Goal: Navigation & Orientation: Find specific page/section

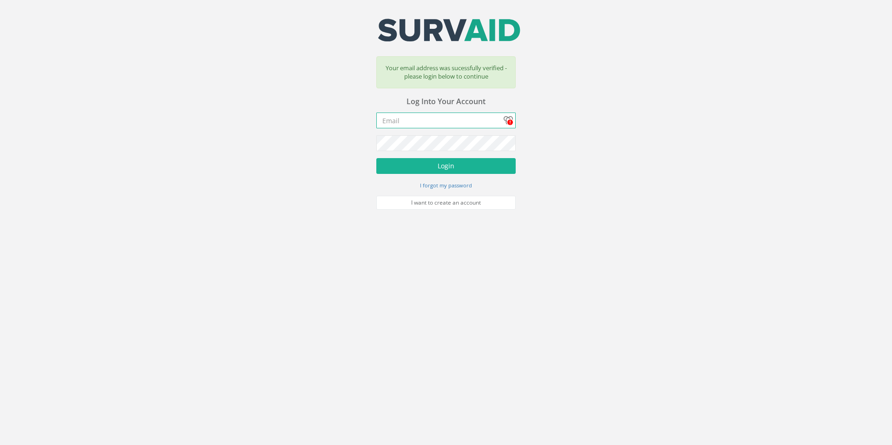
click at [415, 119] on input "email" at bounding box center [445, 120] width 139 height 16
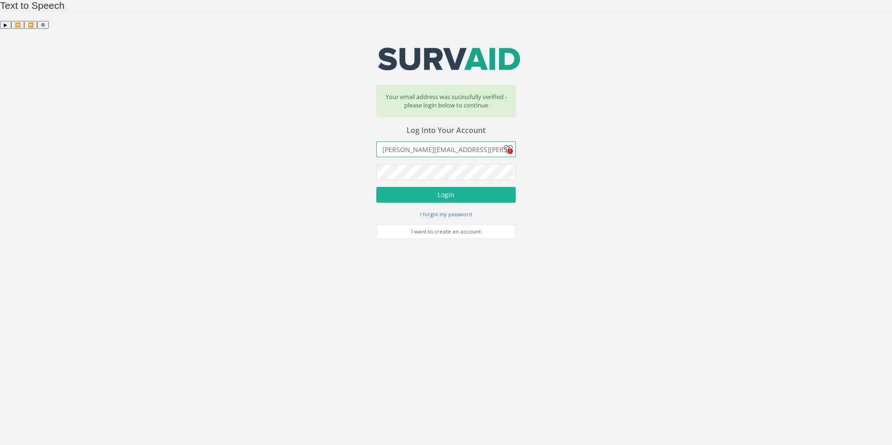
type input "[PERSON_NAME][EMAIL_ADDRESS][PERSON_NAME][DOMAIN_NAME]"
click at [435, 187] on button "Login" at bounding box center [445, 195] width 139 height 16
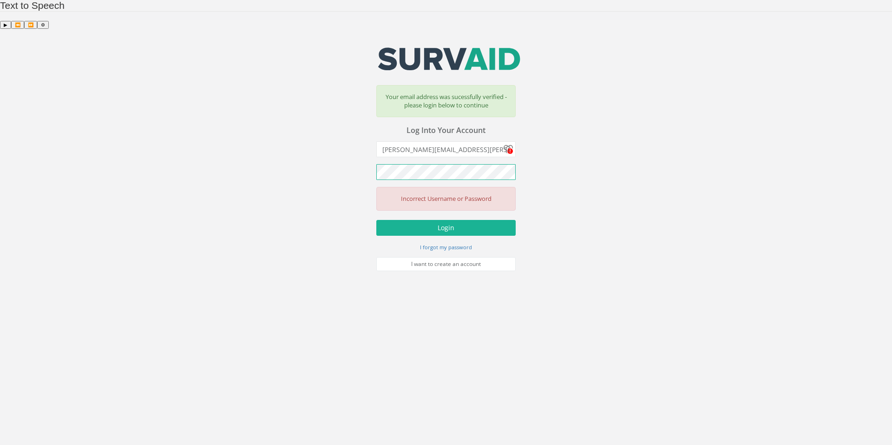
click at [346, 144] on div "Your email address was sucessfully verified - please login below to continue Yo…" at bounding box center [446, 150] width 892 height 242
click at [446, 220] on button "Login" at bounding box center [445, 228] width 139 height 16
click at [338, 142] on div "Your email address was sucessfully verified - please login below to continue Yo…" at bounding box center [446, 150] width 892 height 242
click at [463, 220] on button "Login" at bounding box center [445, 228] width 139 height 16
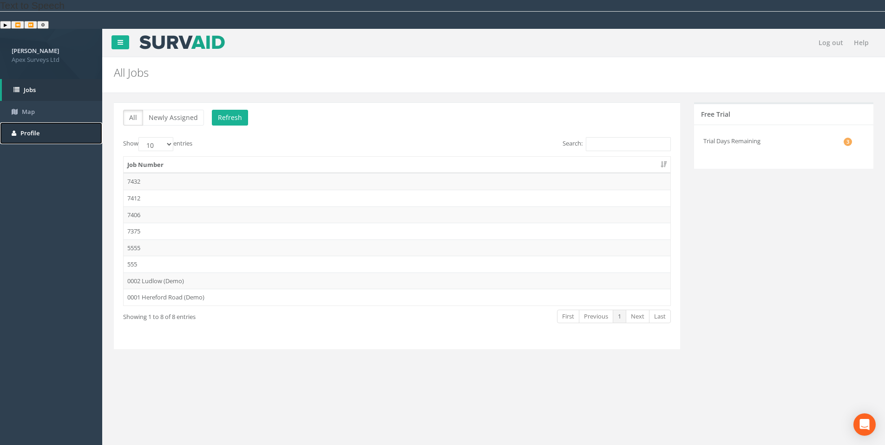
click at [32, 129] on span "Profile" at bounding box center [29, 133] width 19 height 8
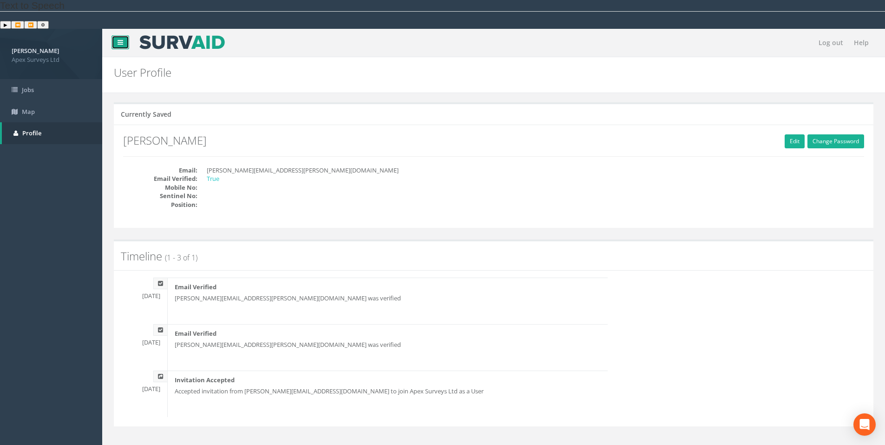
click at [118, 39] on icon at bounding box center [121, 42] width 6 height 7
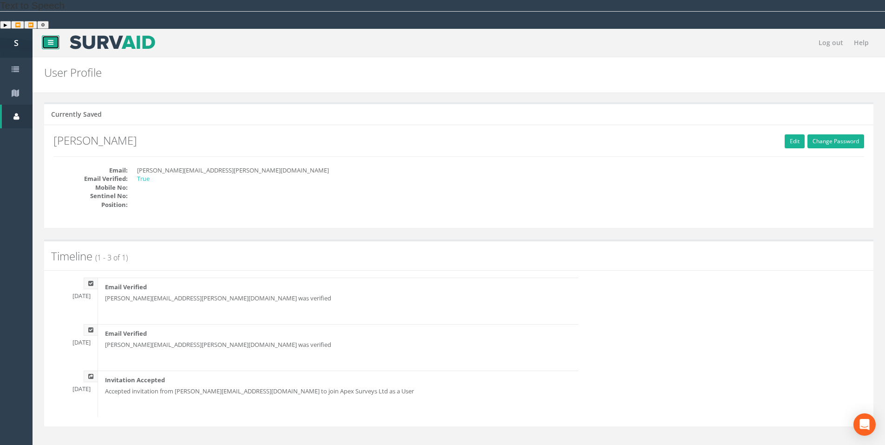
click at [54, 35] on link at bounding box center [51, 42] width 18 height 14
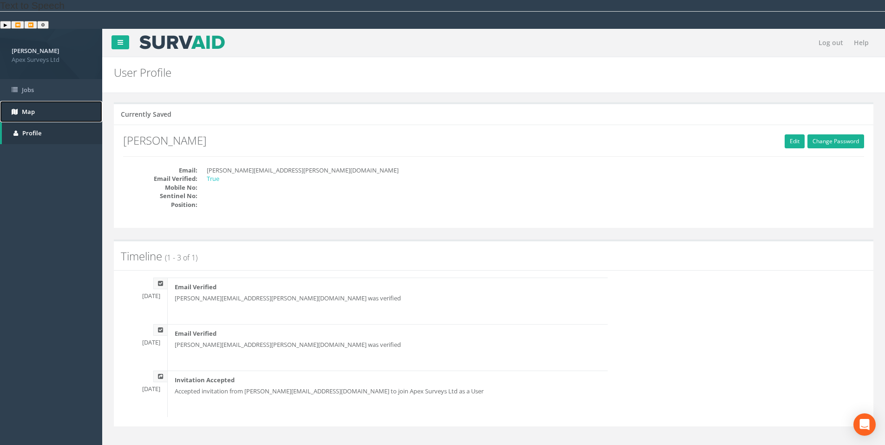
click at [30, 107] on span "Map" at bounding box center [28, 111] width 13 height 8
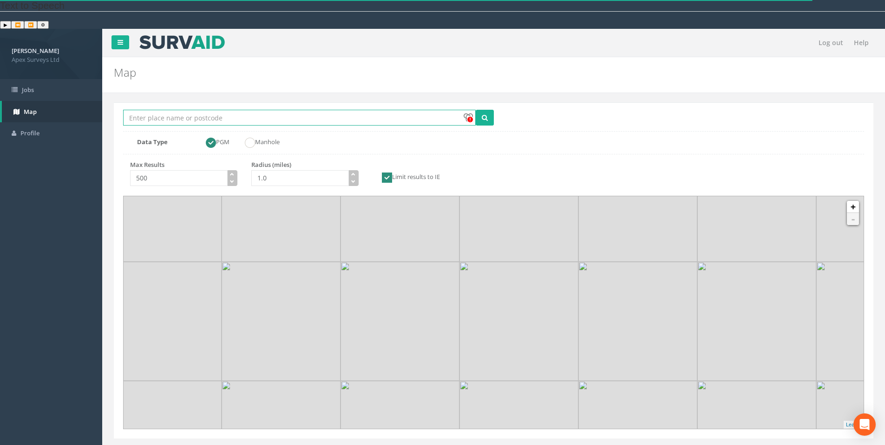
click at [176, 110] on input "Location Search Box" at bounding box center [299, 118] width 353 height 16
drag, startPoint x: 497, startPoint y: 87, endPoint x: 490, endPoint y: 88, distance: 7.0
click at [495, 110] on div "Location Search Box d15 Multiple Locations Found Data Type PGM Manhole" at bounding box center [493, 129] width 741 height 39
click at [487, 114] on icon "submit" at bounding box center [485, 117] width 6 height 7
click at [191, 110] on input "d15" at bounding box center [299, 118] width 353 height 16
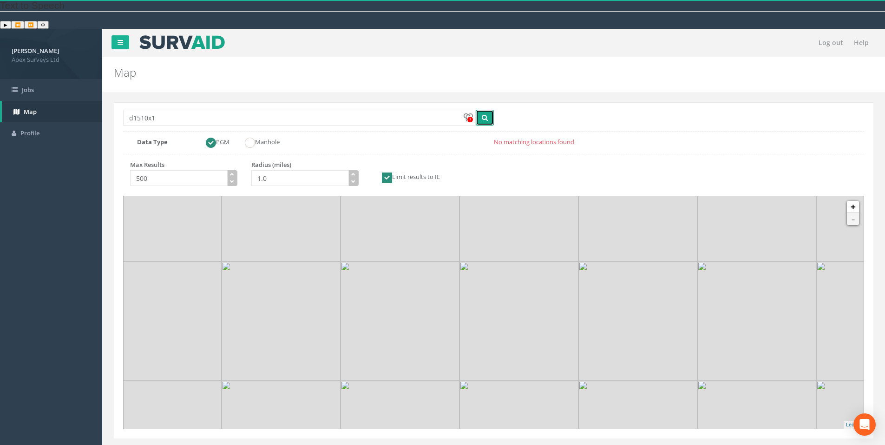
click at [482, 114] on icon "submit" at bounding box center [485, 117] width 6 height 7
click at [483, 113] on span "submit" at bounding box center [485, 117] width 6 height 9
click at [248, 110] on input "d1510x1" at bounding box center [299, 118] width 353 height 16
type input "d151x10"
click at [476, 110] on button "submit" at bounding box center [485, 118] width 18 height 16
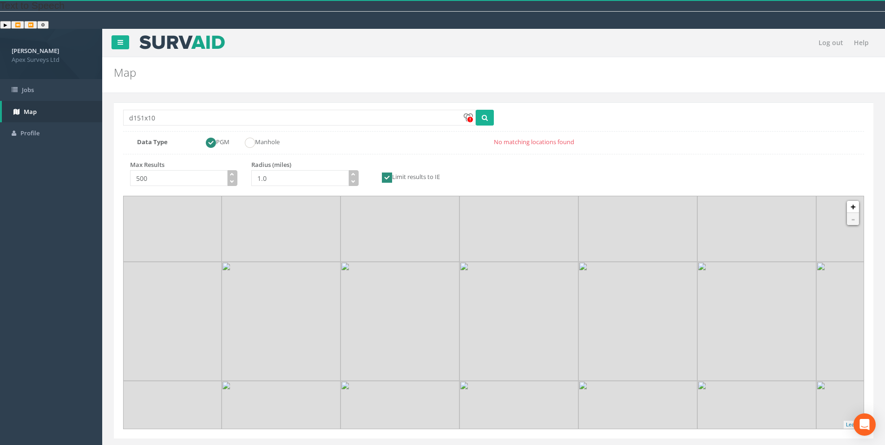
click at [36, 55] on span "Apex Surveys Ltd" at bounding box center [51, 59] width 79 height 9
click at [24, 86] on span "Jobs" at bounding box center [28, 90] width 12 height 8
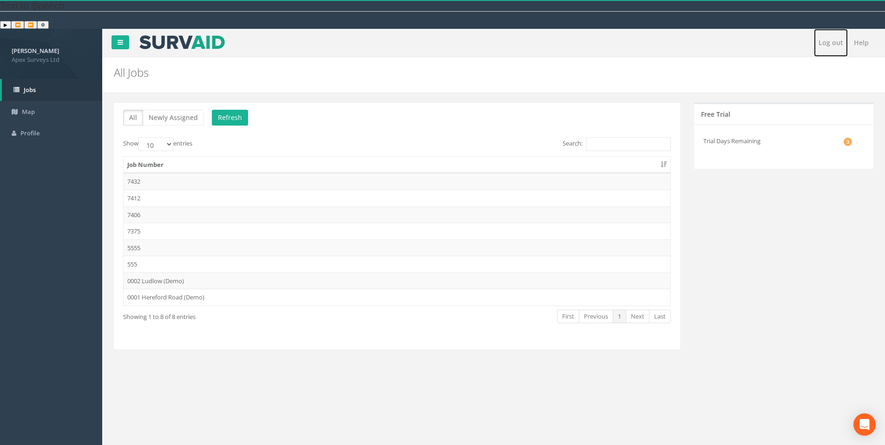
click at [830, 29] on link "Log out" at bounding box center [831, 43] width 34 height 28
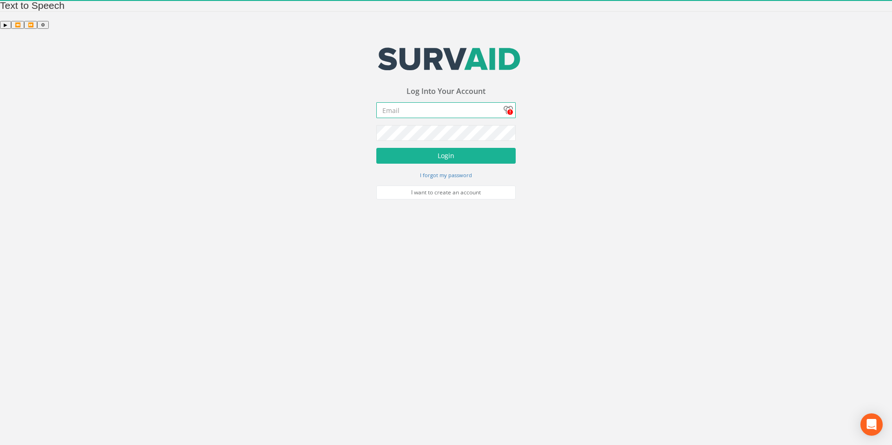
type input "[PERSON_NAME][EMAIL_ADDRESS][PERSON_NAME][DOMAIN_NAME]"
